Goal: Check status: Check status

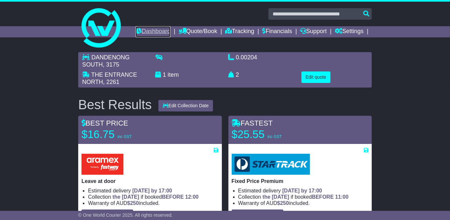
click at [154, 32] on link "Dashboard" at bounding box center [153, 31] width 35 height 11
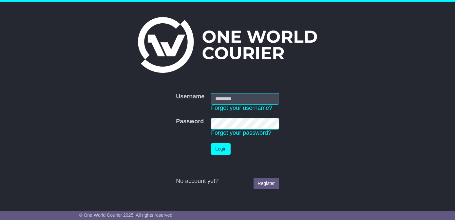
type input "**********"
click at [216, 150] on button "Login" at bounding box center [221, 148] width 20 height 11
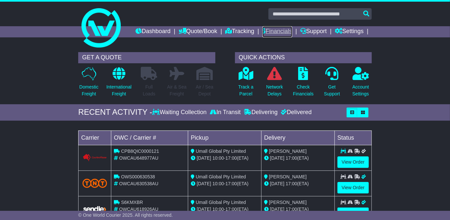
click at [269, 31] on link "Financials" at bounding box center [278, 31] width 30 height 11
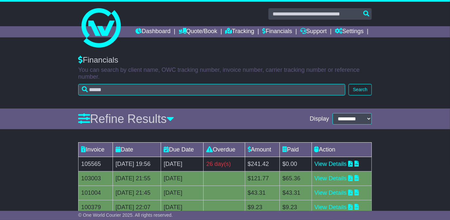
scroll to position [59, 0]
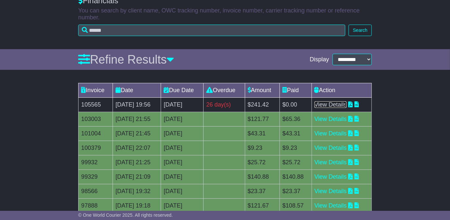
click at [338, 103] on link "View Details" at bounding box center [331, 104] width 32 height 7
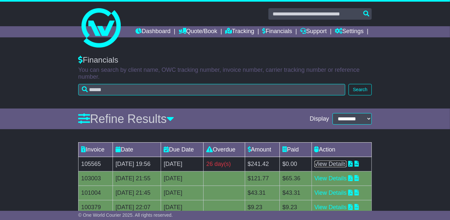
scroll to position [0, 0]
drag, startPoint x: 160, startPoint y: 32, endPoint x: 159, endPoint y: 25, distance: 6.7
click at [160, 32] on link "Dashboard" at bounding box center [153, 31] width 35 height 11
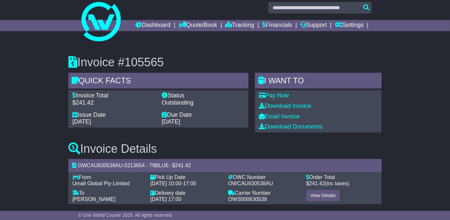
scroll to position [12, 0]
